Goal: Navigation & Orientation: Find specific page/section

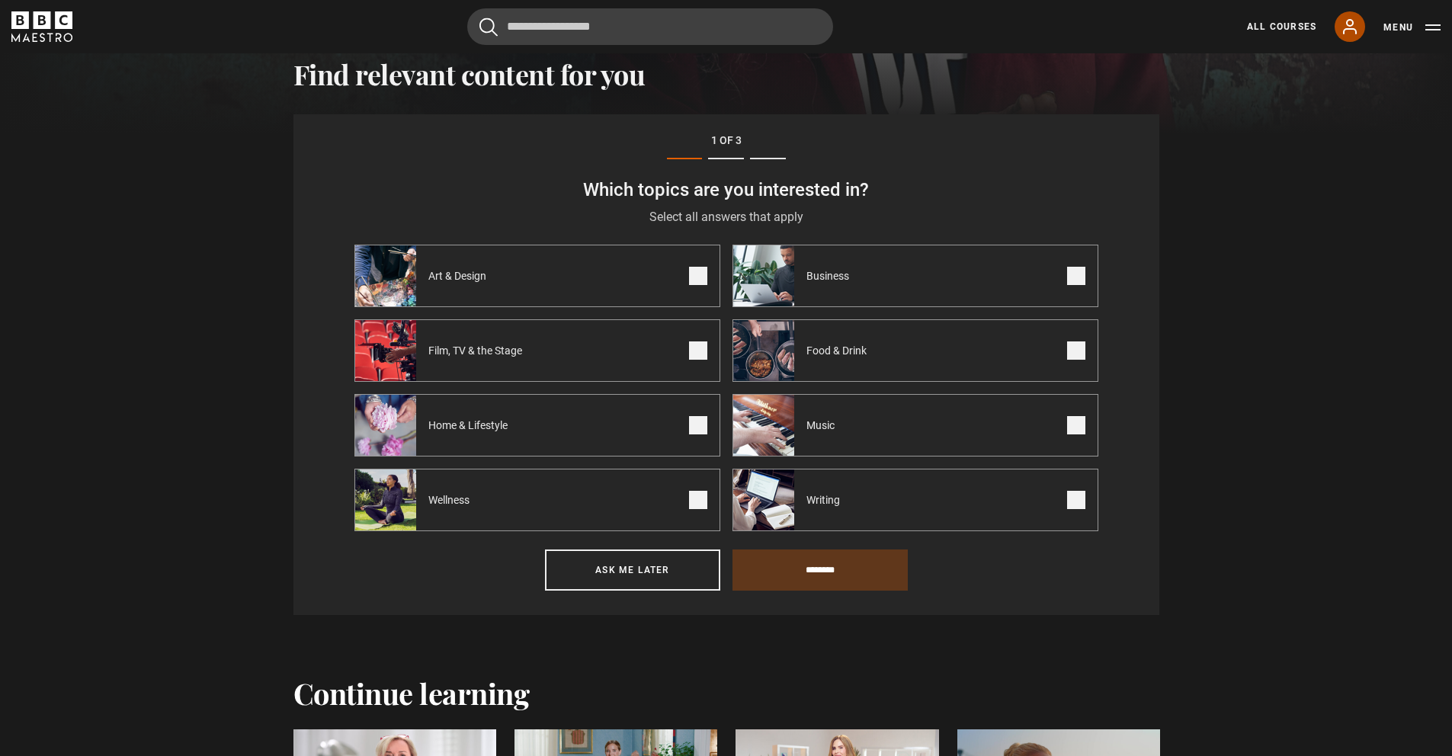
click at [1352, 27] on icon at bounding box center [1350, 27] width 18 height 18
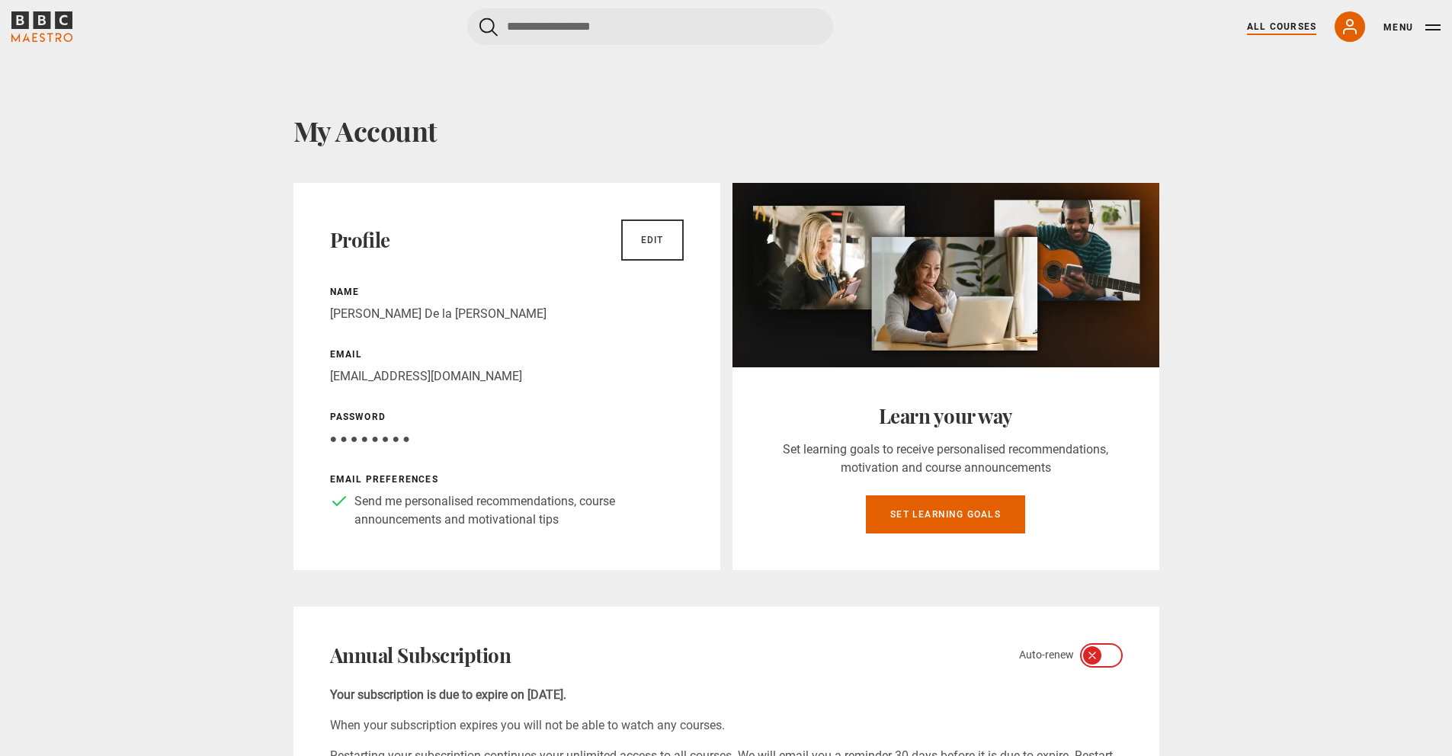
click at [1300, 33] on link "All Courses" at bounding box center [1281, 27] width 69 height 14
